Goal: Feedback & Contribution: Contribute content

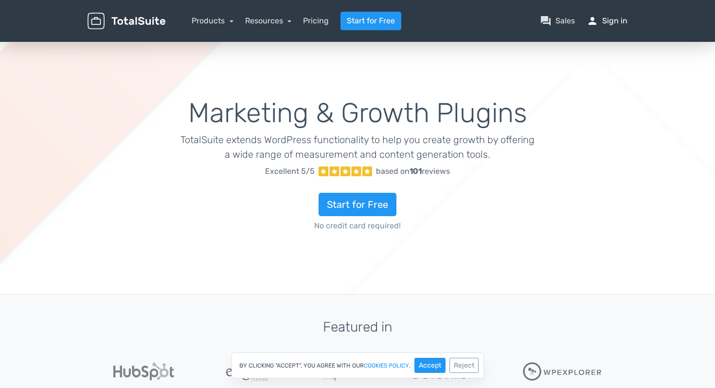
click at [616, 22] on link "person Sign in" at bounding box center [607, 21] width 41 height 12
click at [609, 20] on link "person Sign in" at bounding box center [607, 21] width 41 height 12
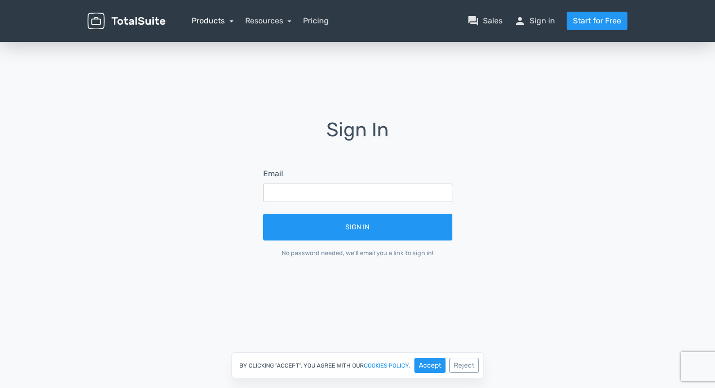
click at [212, 22] on link "Products" at bounding box center [213, 20] width 42 height 9
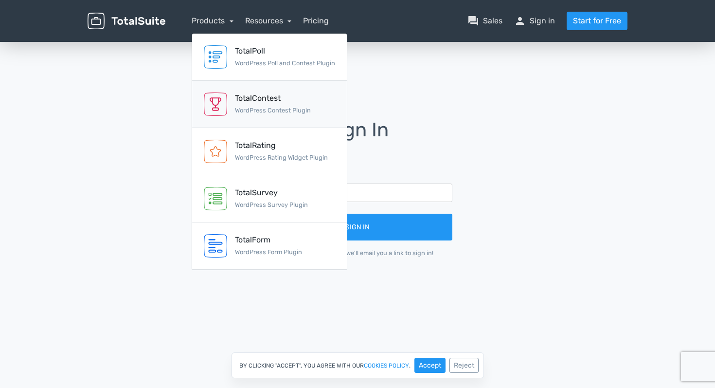
click at [263, 101] on div "TotalContest" at bounding box center [273, 98] width 76 height 12
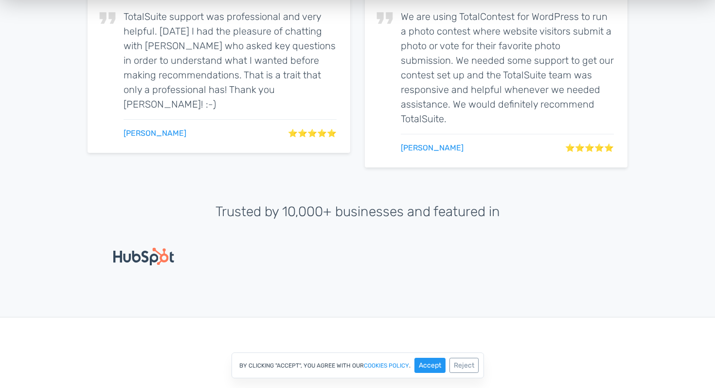
scroll to position [2100, 0]
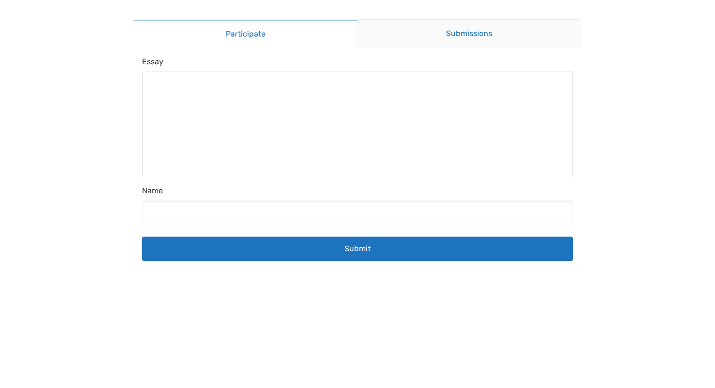
click at [434, 35] on link "Submissions" at bounding box center [470, 34] width 224 height 28
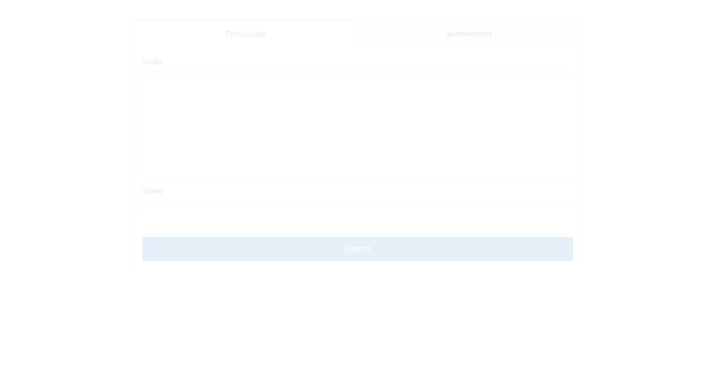
click at [306, 38] on main "Participate Submissions Participate Submissions Submitting Essay Name Submit" at bounding box center [357, 144] width 467 height 289
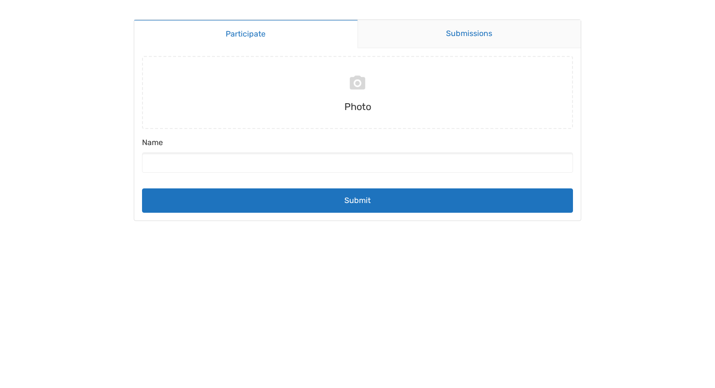
click at [458, 28] on link "Submissions" at bounding box center [470, 34] width 224 height 28
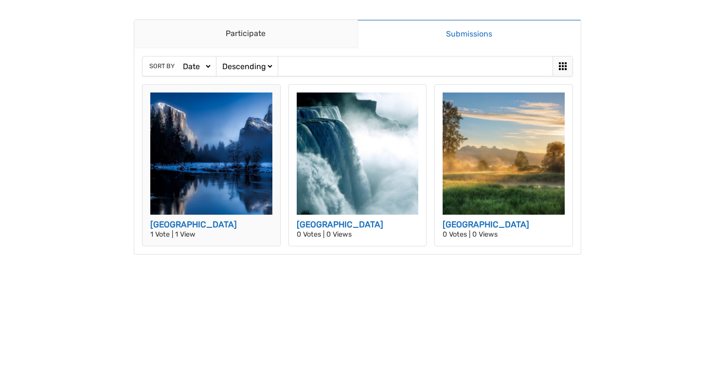
click at [191, 222] on h3 "Yellowstone Park" at bounding box center [211, 224] width 122 height 13
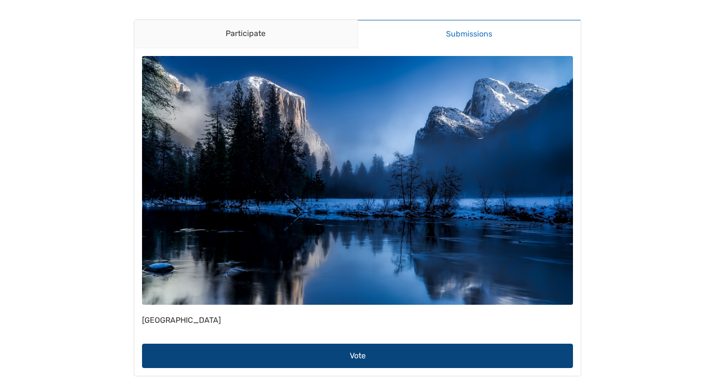
click at [353, 343] on button "Vote" at bounding box center [357, 355] width 431 height 24
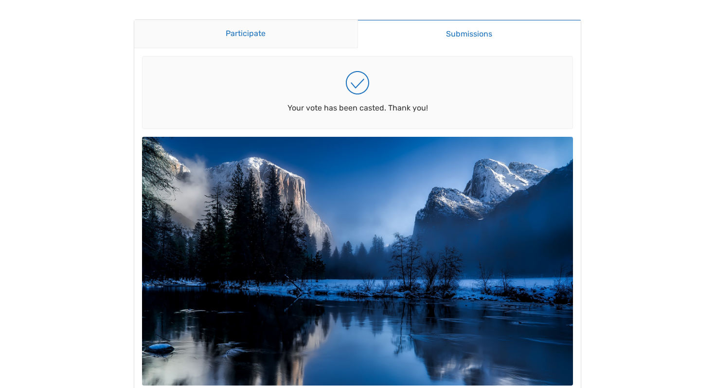
click at [265, 37] on link "Participate" at bounding box center [245, 34] width 223 height 28
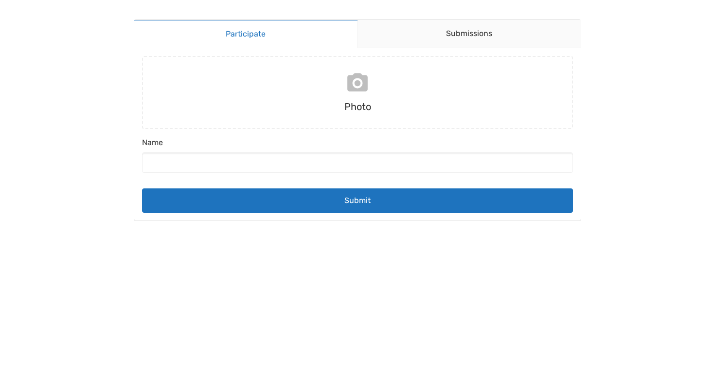
click at [349, 105] on input "file" at bounding box center [357, 92] width 439 height 73
type input "C:\fakepath\teaser V3 copy.jpg"
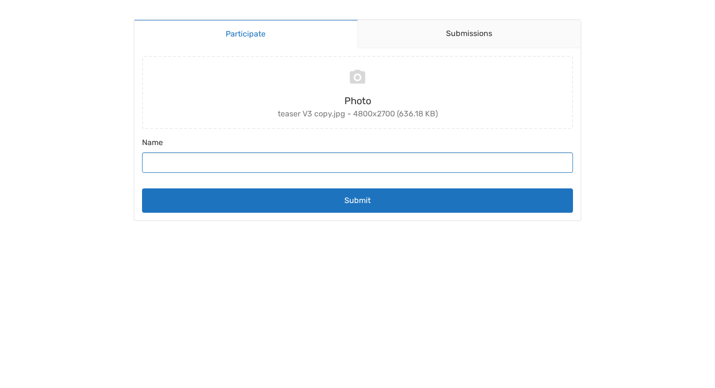
click at [266, 164] on input "Name" at bounding box center [357, 162] width 431 height 20
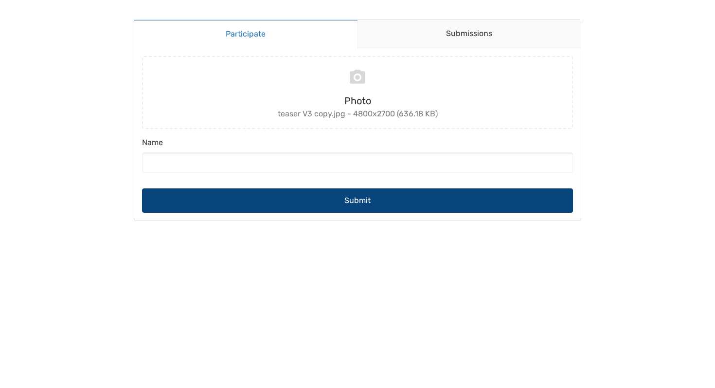
click at [300, 191] on button "Submit" at bounding box center [357, 200] width 431 height 24
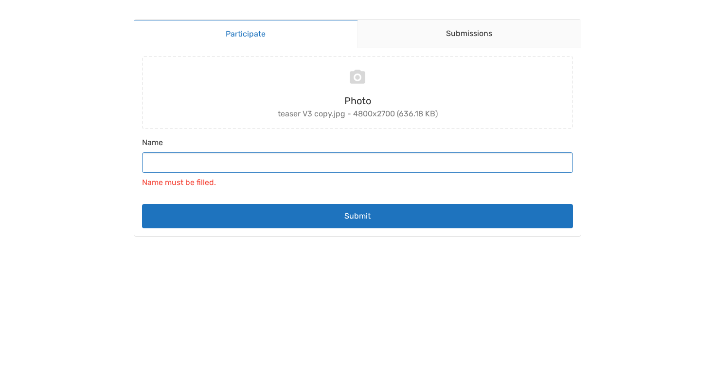
click at [277, 162] on input "Name" at bounding box center [357, 162] width 431 height 20
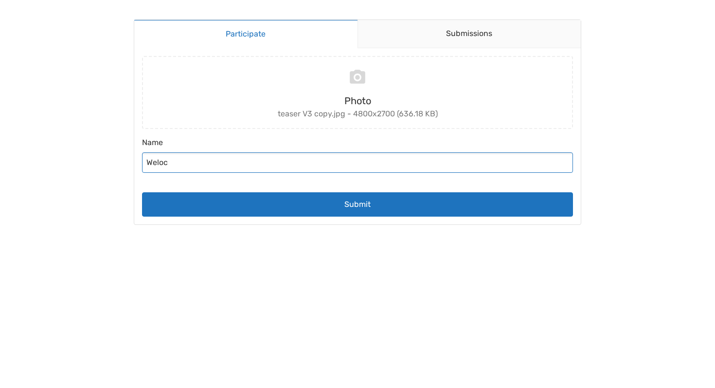
type input "Welocm"
